Goal: Transaction & Acquisition: Purchase product/service

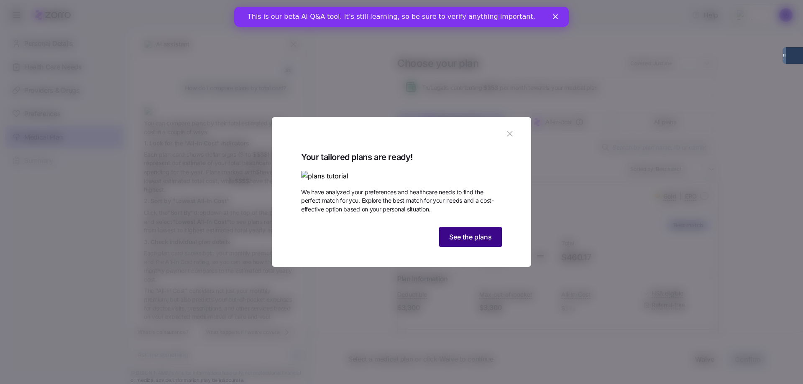
click at [467, 242] on span "See the plans" at bounding box center [470, 237] width 43 height 10
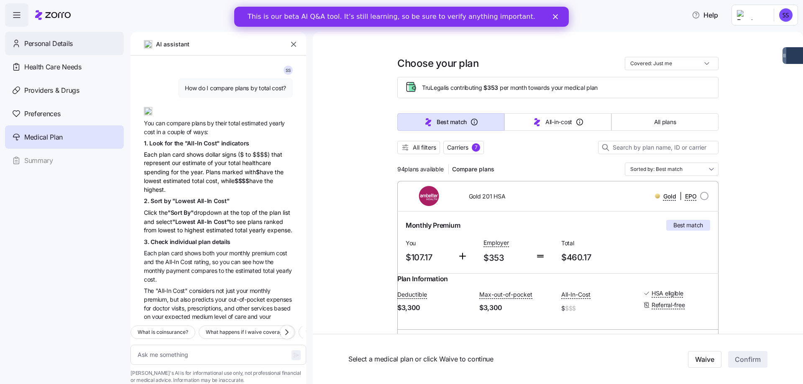
click at [58, 41] on span "Personal Details" at bounding box center [48, 43] width 48 height 10
type textarea "x"
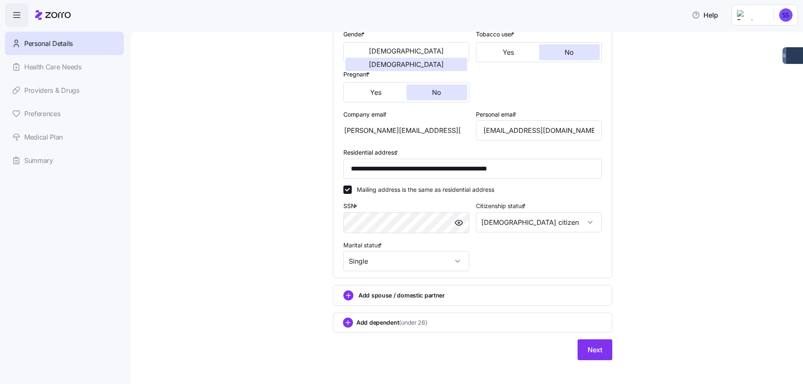
scroll to position [173, 0]
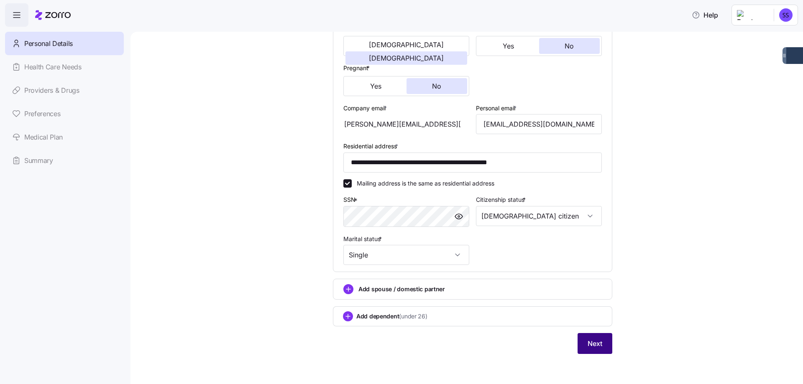
click at [596, 340] on span "Next" at bounding box center [594, 344] width 15 height 10
